Goal: Task Accomplishment & Management: Manage account settings

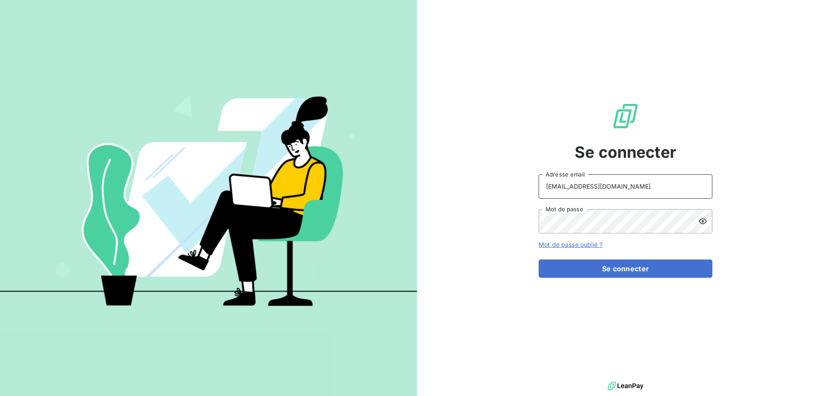
drag, startPoint x: 638, startPoint y: 186, endPoint x: 633, endPoint y: 192, distance: 8.1
click at [638, 186] on input "peigne@serpe.fr" at bounding box center [625, 186] width 174 height 24
type input "recouvrement@serpe.fr"
click at [612, 269] on button "Se connecter" at bounding box center [625, 268] width 174 height 18
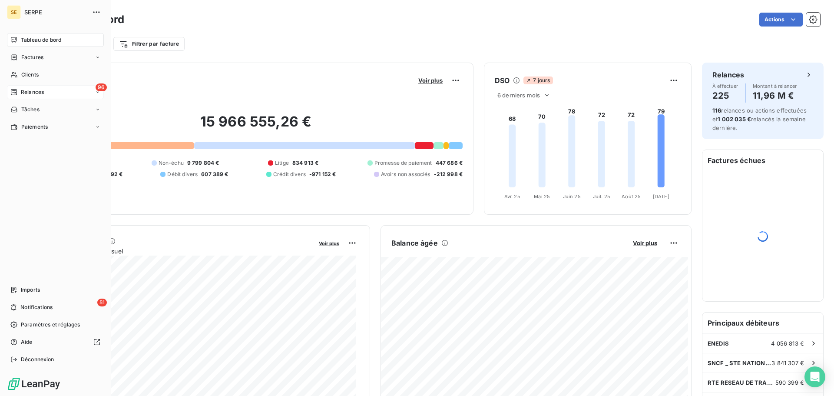
click at [56, 90] on div "96 Relances" at bounding box center [55, 92] width 97 height 14
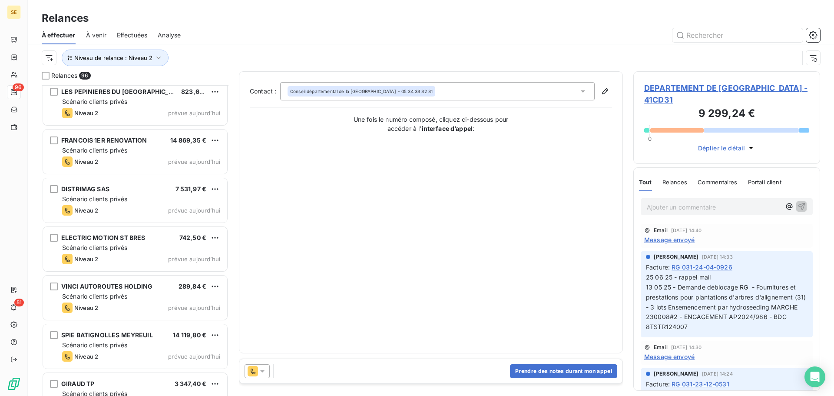
scroll to position [4358, 0]
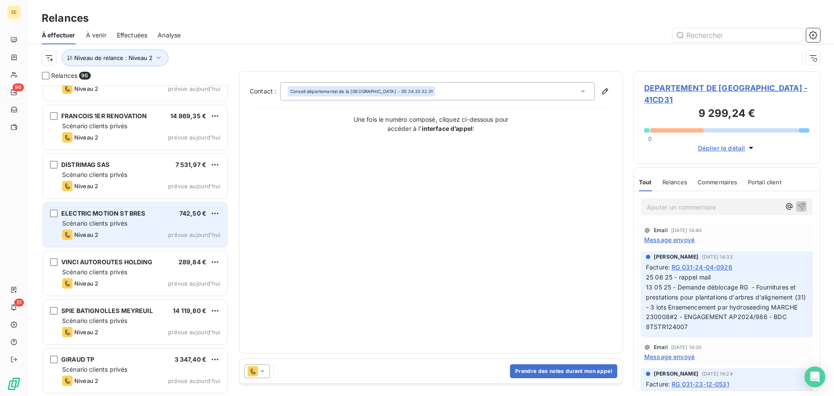
click at [137, 218] on div "ELECTRIC MOTION ST BRES 742,50 € Scénario clients privés Niveau 2 prévue aujour…" at bounding box center [135, 224] width 184 height 44
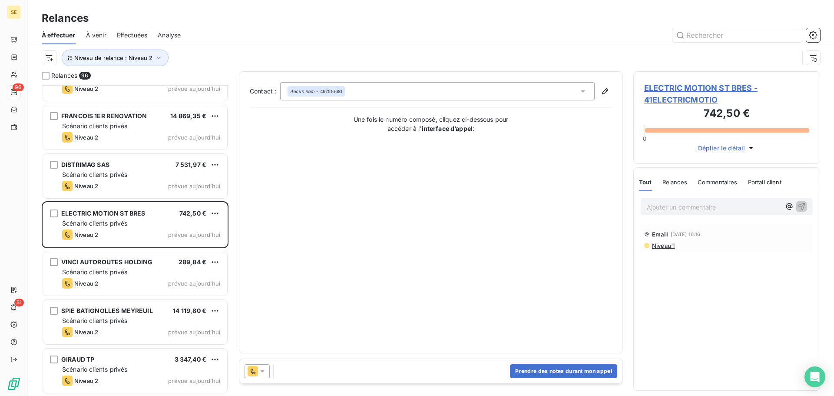
click at [669, 95] on span "ELECTRIC MOTION ST BRES - 41ELECTRICMOTIO" at bounding box center [726, 93] width 165 height 23
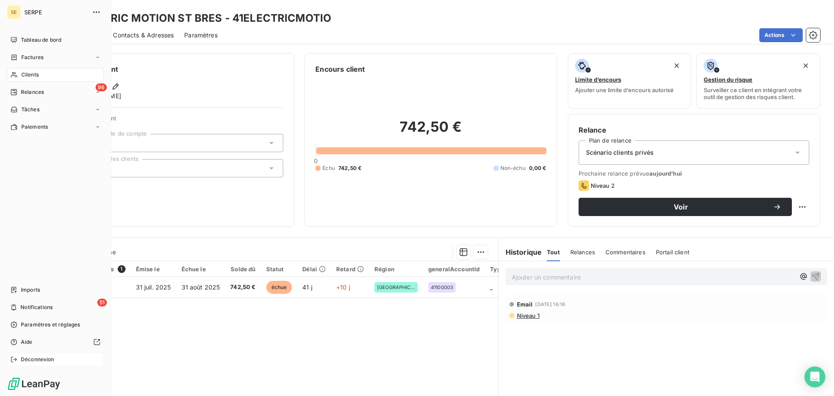
click at [48, 353] on div "Déconnexion" at bounding box center [55, 359] width 97 height 14
